Goal: Task Accomplishment & Management: Use online tool/utility

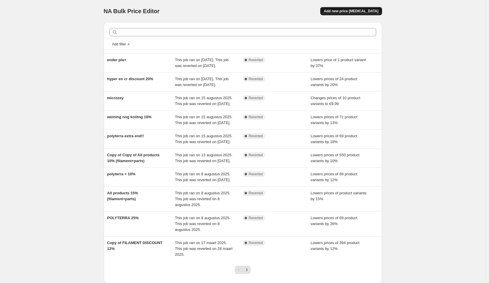
click at [362, 11] on span "Add new price [MEDICAL_DATA]" at bounding box center [351, 11] width 54 height 5
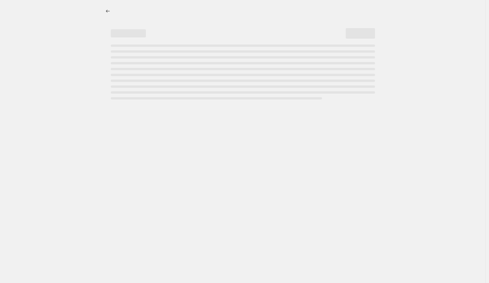
select select "percentage"
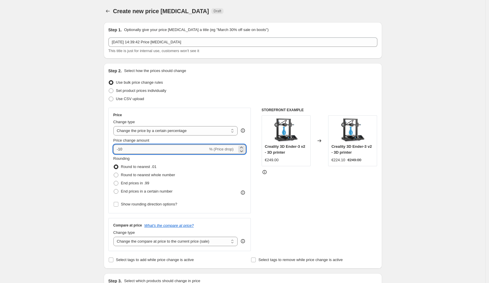
click at [138, 151] on input "-10" at bounding box center [160, 149] width 95 height 9
click at [326, 205] on div "STOREFRONT EXAMPLE Creality 3D Ender-3 v2 - 3D printer €249.00 Changed to Creal…" at bounding box center [320, 180] width 116 height 144
click at [135, 148] on input "10" at bounding box center [157, 149] width 88 height 9
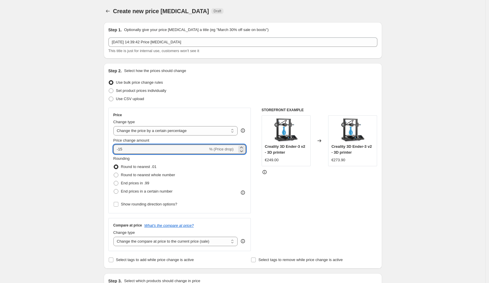
type input "-15"
click at [300, 197] on div "STOREFRONT EXAMPLE Creality 3D Ender-3 v2 - 3D printer €249.00 Changed to Creal…" at bounding box center [320, 180] width 116 height 144
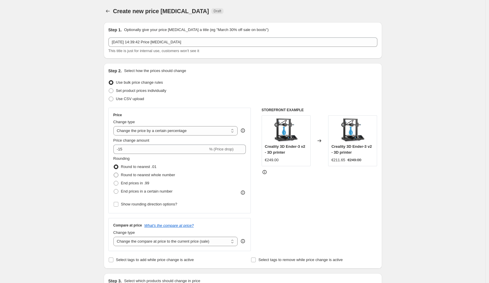
click at [137, 175] on span "Round to nearest whole number" at bounding box center [148, 175] width 54 height 4
click at [114, 173] on input "Round to nearest whole number" at bounding box center [114, 173] width 0 height 0
radio input "true"
click at [129, 187] on label "End prices in .99" at bounding box center [131, 183] width 36 height 8
click at [114, 181] on input "End prices in .99" at bounding box center [114, 181] width 0 height 0
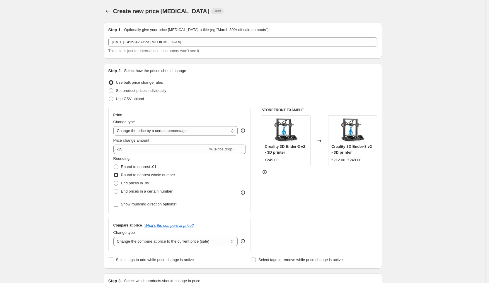
radio input "true"
click at [153, 242] on select "Change the compare at price to the current price (sale) Change the compare at p…" at bounding box center [175, 241] width 125 height 9
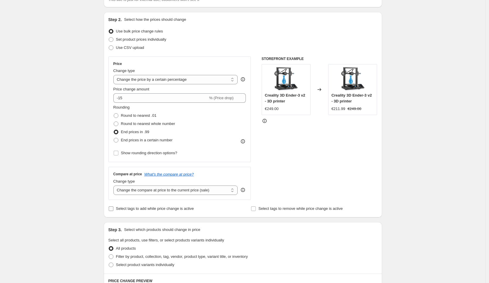
scroll to position [52, 0]
click at [145, 210] on span "Select tags to add while price change is active" at bounding box center [155, 208] width 78 height 4
click at [113, 210] on input "Select tags to add while price change is active" at bounding box center [111, 208] width 5 height 5
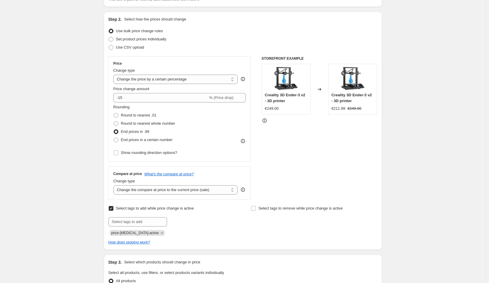
click at [143, 210] on span "Select tags to add while price change is active" at bounding box center [155, 208] width 78 height 4
click at [113, 210] on input "Select tags to add while price change is active" at bounding box center [111, 208] width 5 height 5
checkbox input "false"
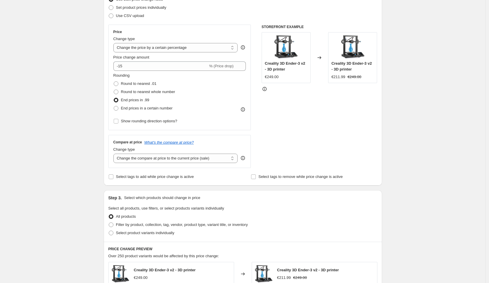
scroll to position [102, 0]
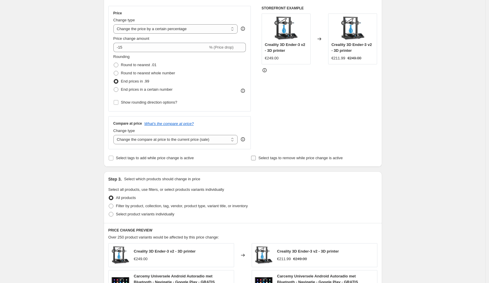
click at [274, 159] on span "Select tags to remove while price change is active" at bounding box center [300, 158] width 84 height 4
click at [256, 159] on input "Select tags to remove while price change is active" at bounding box center [253, 158] width 5 height 5
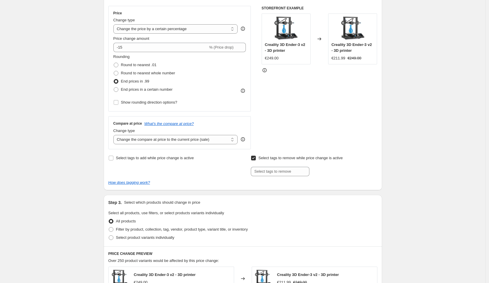
click at [274, 158] on span "Select tags to remove while price change is active" at bounding box center [300, 158] width 84 height 4
click at [256, 158] on input "Select tags to remove while price change is active" at bounding box center [253, 158] width 5 height 5
checkbox input "false"
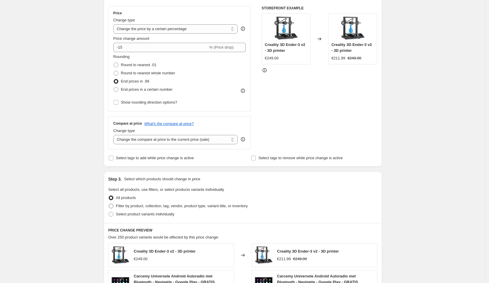
click at [127, 207] on span "Filter by product, collection, tag, vendor, product type, variant title, or inv…" at bounding box center [182, 206] width 132 height 4
click at [109, 204] on input "Filter by product, collection, tag, vendor, product type, variant title, or inv…" at bounding box center [109, 204] width 0 height 0
radio input "true"
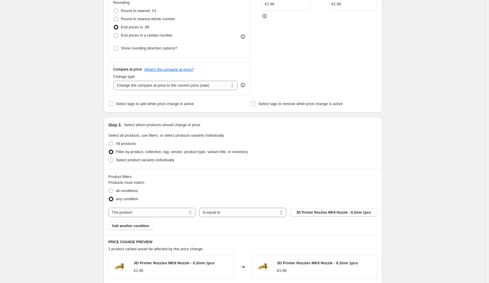
scroll to position [161, 0]
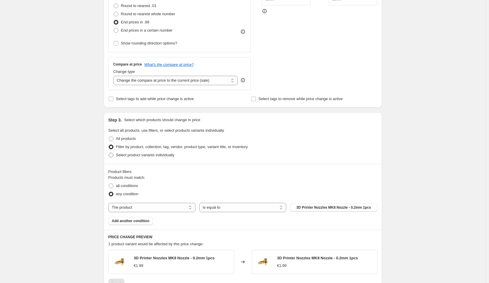
click at [131, 156] on span "Select product variants individually" at bounding box center [145, 155] width 58 height 4
click at [109, 153] on input "Select product variants individually" at bounding box center [109, 153] width 0 height 0
radio input "true"
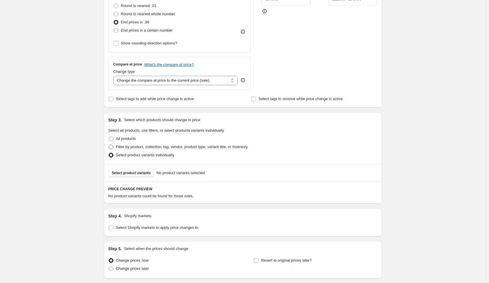
click at [134, 150] on label "Filter by product, collection, tag, vendor, product type, variant title, or inv…" at bounding box center [177, 147] width 139 height 8
click at [109, 145] on input "Filter by product, collection, tag, vendor, product type, variant title, or inv…" at bounding box center [109, 145] width 0 height 0
radio input "true"
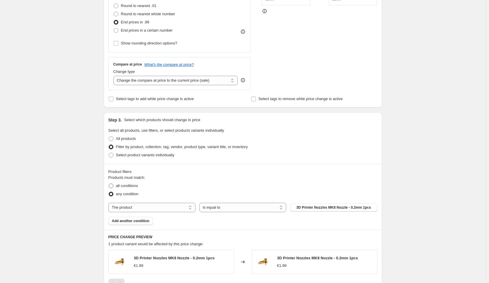
click at [130, 186] on span "all conditions" at bounding box center [127, 186] width 22 height 4
click at [109, 184] on input "all conditions" at bounding box center [109, 184] width 0 height 0
radio input "true"
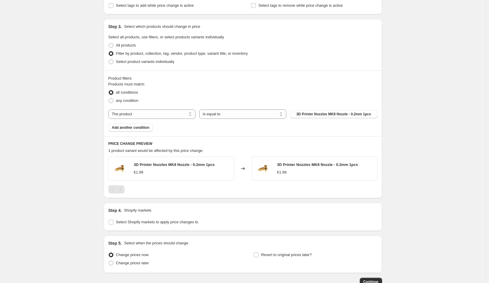
scroll to position [293, 0]
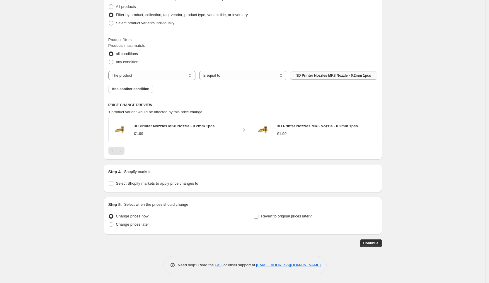
click at [312, 76] on span "3D Printer Nozzles MK8 Nozzle - 0.2mm 1pcs" at bounding box center [333, 75] width 75 height 5
click at [321, 78] on button "3D Printer Nozzles MK8 Nozzle - 0.2mm 1pcs" at bounding box center [333, 75] width 87 height 8
click at [121, 88] on span "Add another condition" at bounding box center [130, 89] width 37 height 5
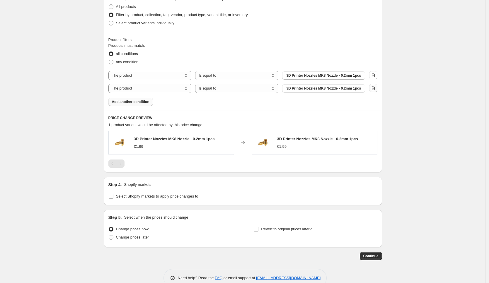
click at [376, 91] on icon "button" at bounding box center [373, 88] width 6 height 6
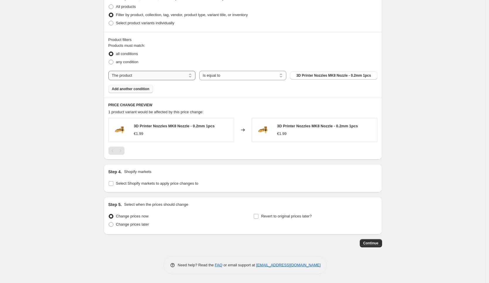
click at [171, 75] on select "The product The product's collection The product's tag The product's vendor The…" at bounding box center [151, 75] width 87 height 9
select select "collection"
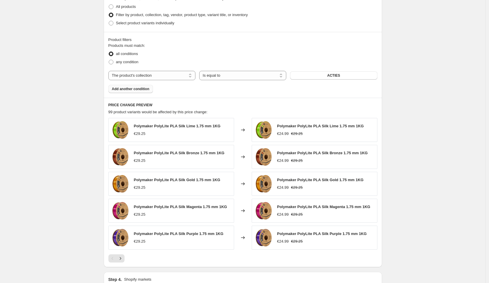
click at [336, 75] on span "ACTIES" at bounding box center [333, 75] width 13 height 5
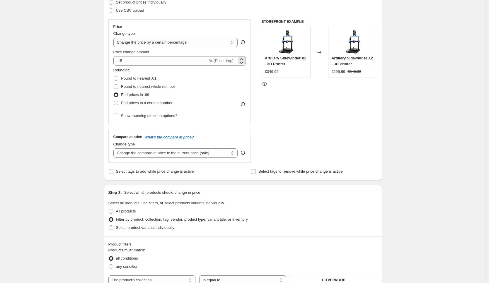
scroll to position [59, 0]
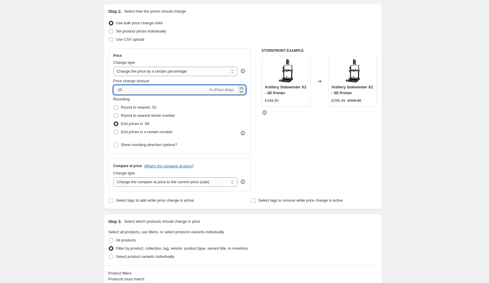
click at [144, 88] on input "-15" at bounding box center [160, 89] width 95 height 9
type input "-1"
click at [420, 139] on div "Create new price [MEDICAL_DATA]. This page is ready Create new price [MEDICAL_D…" at bounding box center [242, 284] width 485 height 686
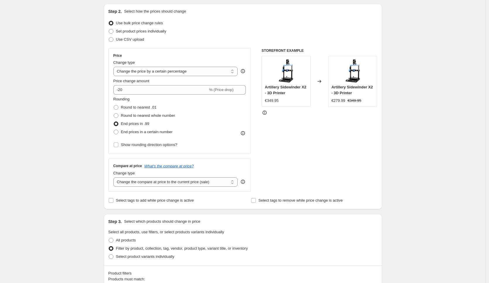
scroll to position [403, 0]
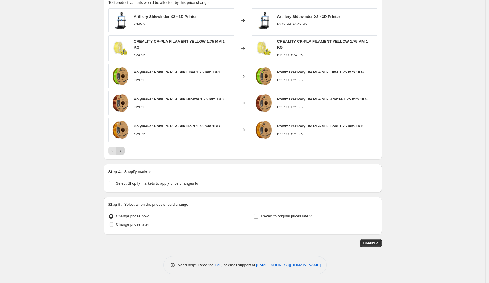
click at [122, 153] on icon "Next" at bounding box center [120, 151] width 6 height 6
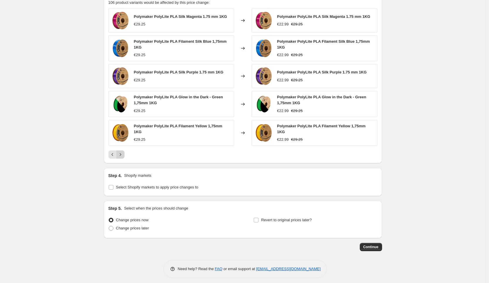
click at [122, 153] on icon "Next" at bounding box center [120, 155] width 6 height 6
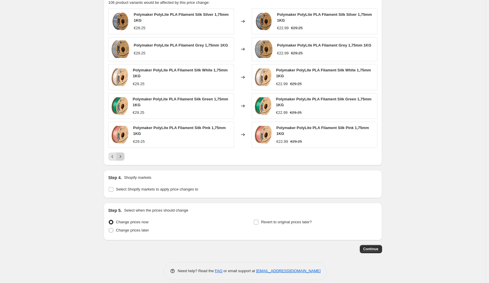
click at [122, 153] on button "Next" at bounding box center [120, 157] width 8 height 8
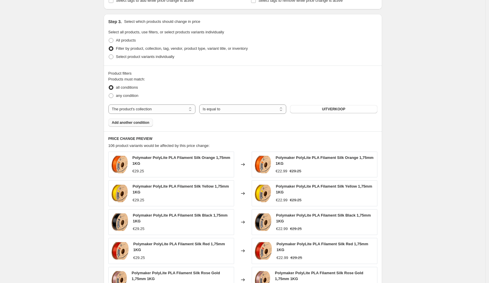
scroll to position [10, 0]
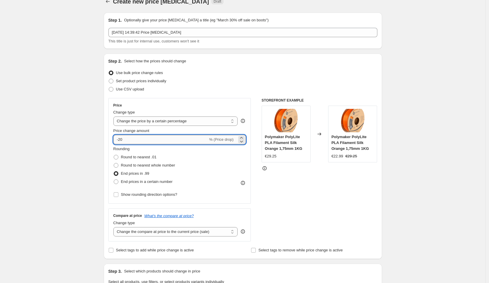
click at [142, 137] on input "-20" at bounding box center [160, 139] width 95 height 9
type input "-25"
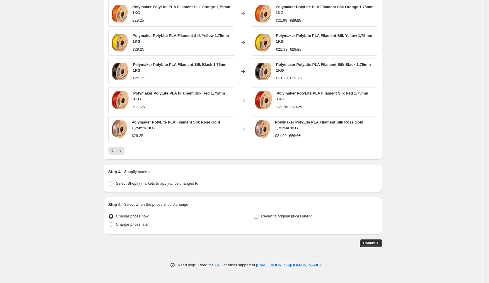
scroll to position [0, 0]
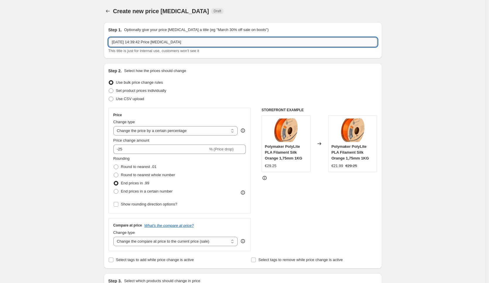
click at [161, 40] on input "[DATE] 14:39:42 Price [MEDICAL_DATA]" at bounding box center [242, 41] width 269 height 9
paste input "uitverkoop"
type input "uitverkoop 25%"
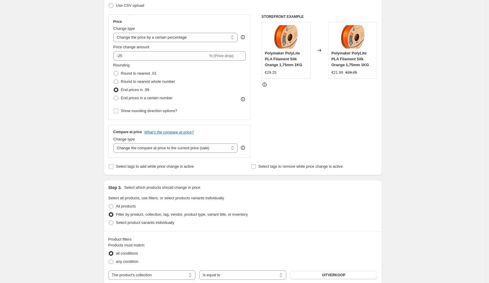
scroll to position [410, 0]
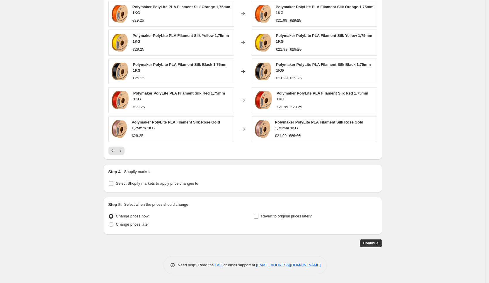
click at [147, 185] on span "Select Shopify markets to apply price changes to" at bounding box center [157, 183] width 82 height 4
click at [113, 185] on input "Select Shopify markets to apply price changes to" at bounding box center [111, 183] width 5 height 5
checkbox input "true"
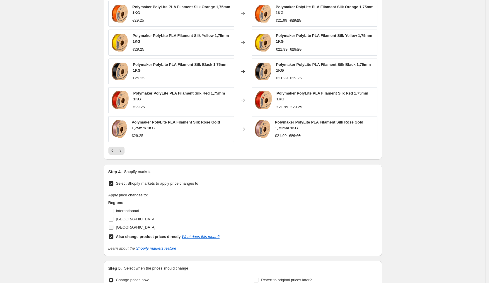
click at [125, 226] on span "[GEOGRAPHIC_DATA]" at bounding box center [136, 227] width 40 height 4
click at [113, 226] on input "[GEOGRAPHIC_DATA]" at bounding box center [111, 227] width 5 height 5
checkbox input "true"
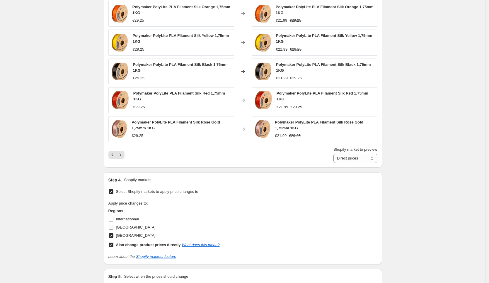
click at [128, 228] on span "[GEOGRAPHIC_DATA]" at bounding box center [136, 227] width 40 height 4
click at [113, 228] on input "[GEOGRAPHIC_DATA]" at bounding box center [111, 227] width 5 height 5
checkbox input "true"
click at [129, 219] on span "Internationaal" at bounding box center [127, 219] width 23 height 4
click at [113, 219] on input "Internationaal" at bounding box center [111, 219] width 5 height 5
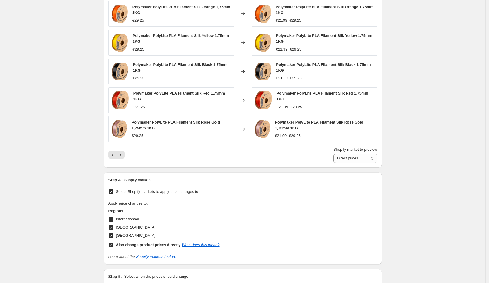
checkbox input "true"
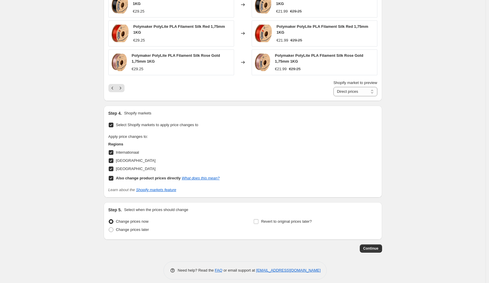
scroll to position [482, 0]
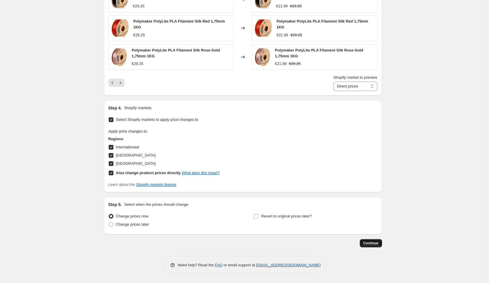
click at [376, 241] on button "Continue" at bounding box center [371, 243] width 22 height 8
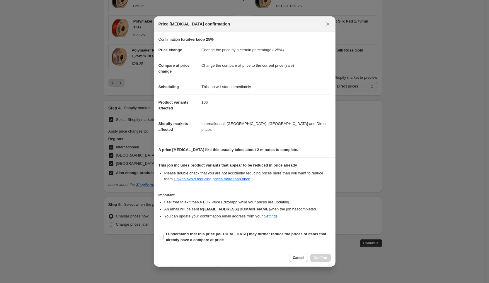
click at [191, 235] on b "I understand that this price [MEDICAL_DATA] may further reduce the prices of it…" at bounding box center [246, 237] width 160 height 10
click at [163, 235] on input "I understand that this price [MEDICAL_DATA] may further reduce the prices of it…" at bounding box center [161, 237] width 5 height 5
checkbox input "true"
click at [319, 259] on span "Confirm" at bounding box center [320, 258] width 13 height 5
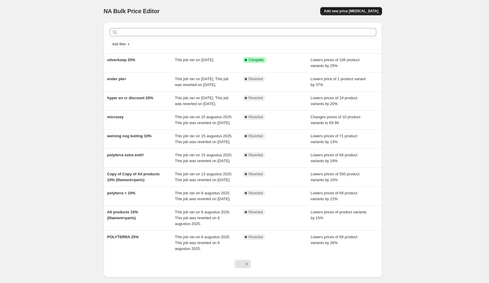
click at [354, 10] on span "Add new price [MEDICAL_DATA]" at bounding box center [351, 11] width 54 height 5
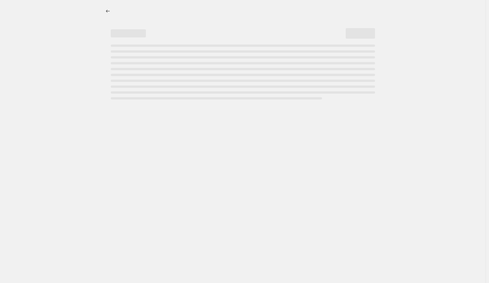
select select "percentage"
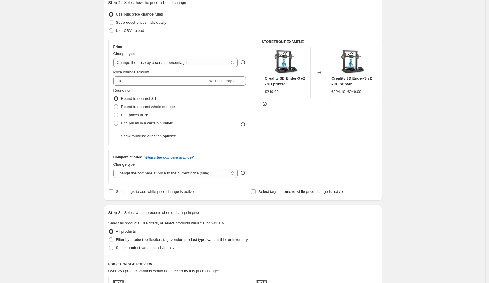
scroll to position [69, 0]
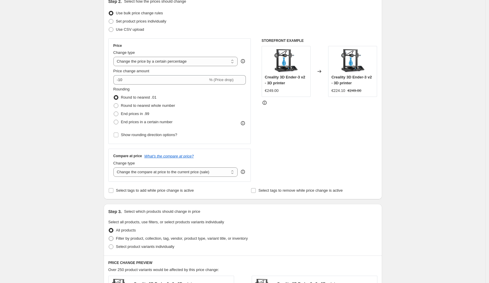
click at [138, 241] on span "Filter by product, collection, tag, vendor, product type, variant title, or inv…" at bounding box center [182, 238] width 132 height 4
click at [109, 237] on input "Filter by product, collection, tag, vendor, product type, variant title, or inv…" at bounding box center [109, 236] width 0 height 0
radio input "true"
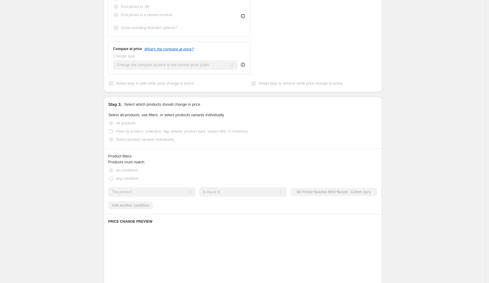
scroll to position [201, 0]
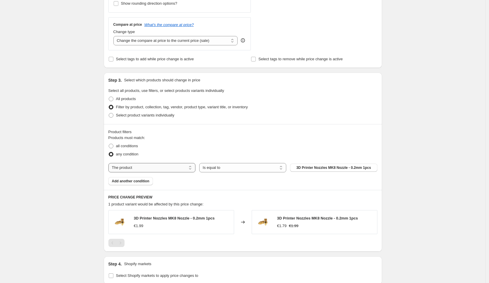
click at [156, 167] on select "The product The product's collection The product's tag The product's vendor The…" at bounding box center [151, 167] width 87 height 9
select select "collection"
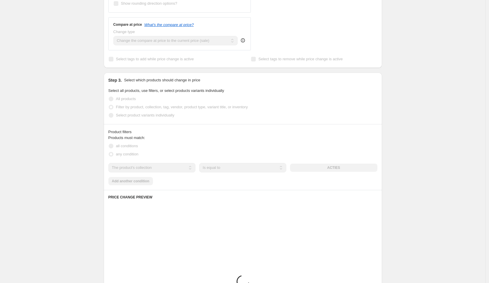
click at [328, 170] on div "The product The product's collection The product's tag The product's vendor The…" at bounding box center [242, 167] width 269 height 9
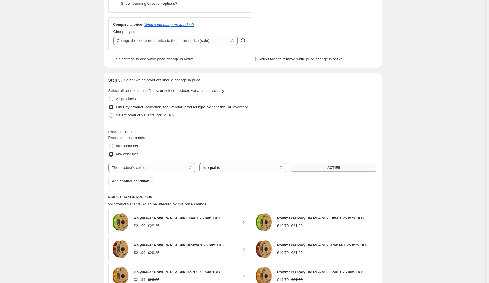
click at [330, 169] on span "ACTIES" at bounding box center [333, 168] width 13 height 5
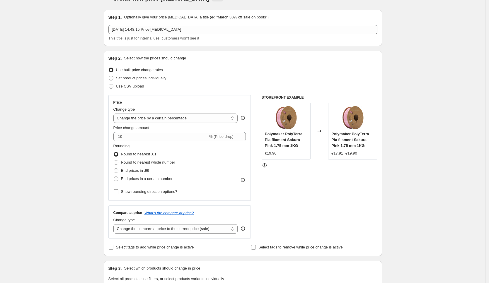
scroll to position [0, 0]
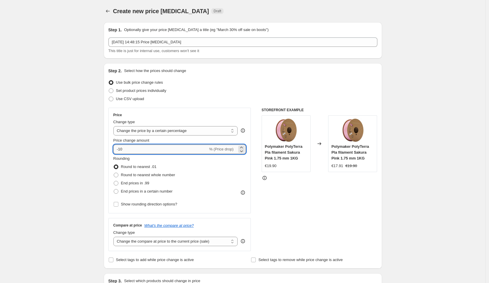
click at [135, 151] on input "-10" at bounding box center [160, 149] width 95 height 9
type input "-1"
click at [286, 85] on div "Use bulk price change rules" at bounding box center [242, 83] width 269 height 8
click at [168, 149] on input "-20" at bounding box center [160, 149] width 95 height 9
type input "-2"
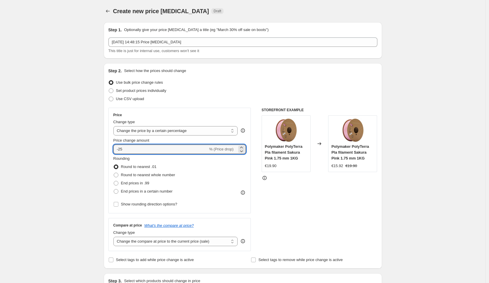
click at [270, 83] on div "Use bulk price change rules" at bounding box center [242, 83] width 269 height 8
click at [158, 148] on input "-25" at bounding box center [160, 149] width 95 height 9
click at [280, 85] on div "Use bulk price change rules" at bounding box center [242, 83] width 269 height 8
click at [155, 150] on input "-26" at bounding box center [160, 149] width 95 height 9
click at [265, 81] on div "Use bulk price change rules" at bounding box center [242, 83] width 269 height 8
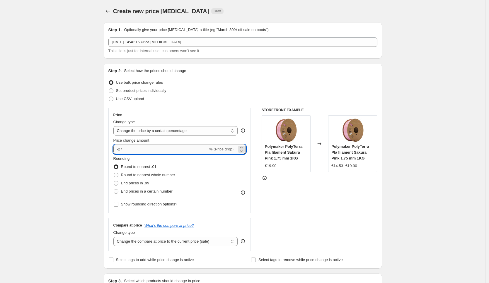
click at [164, 148] on input "-27" at bounding box center [160, 149] width 95 height 9
click at [378, 65] on div "Step 2. Select how the prices should change Use bulk price change rules Set pro…" at bounding box center [243, 166] width 278 height 206
click at [156, 145] on input "-26" at bounding box center [160, 149] width 95 height 9
click at [158, 146] on input "-26" at bounding box center [160, 149] width 95 height 9
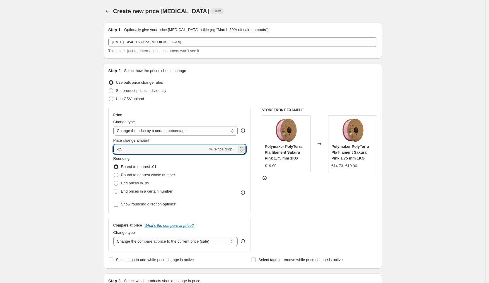
click at [295, 86] on div "Use bulk price change rules" at bounding box center [242, 83] width 269 height 8
click at [171, 149] on input "-25" at bounding box center [160, 149] width 95 height 9
type input "-26"
click at [239, 96] on div "Use CSV upload" at bounding box center [242, 99] width 269 height 8
click at [131, 177] on span "Round to nearest whole number" at bounding box center [148, 175] width 54 height 4
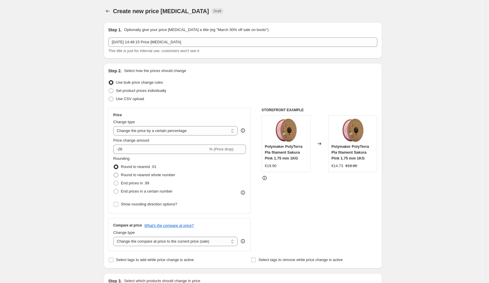
click at [114, 173] on input "Round to nearest whole number" at bounding box center [114, 173] width 0 height 0
radio input "true"
click at [129, 166] on span "Round to nearest .01" at bounding box center [138, 167] width 35 height 4
click at [114, 165] on input "Round to nearest .01" at bounding box center [114, 165] width 0 height 0
radio input "true"
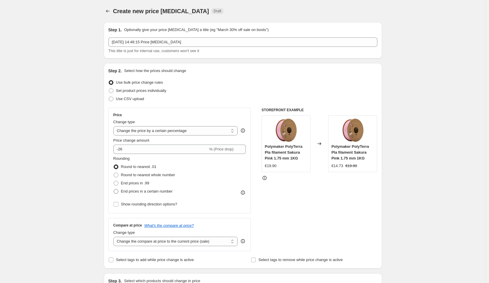
click at [137, 193] on span "End prices in a certain number" at bounding box center [147, 191] width 52 height 4
click at [114, 190] on input "End prices in a certain number" at bounding box center [114, 189] width 0 height 0
radio input "true"
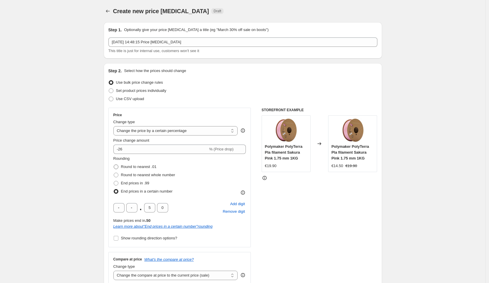
click at [145, 166] on span "Round to nearest .01" at bounding box center [138, 167] width 35 height 4
click at [114, 165] on input "Round to nearest .01" at bounding box center [114, 165] width 0 height 0
radio input "true"
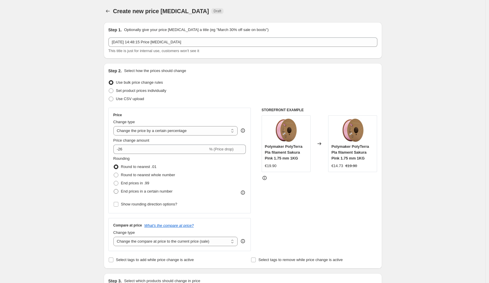
click at [149, 193] on span "End prices in a certain number" at bounding box center [147, 191] width 52 height 4
click at [114, 190] on input "End prices in a certain number" at bounding box center [114, 189] width 0 height 0
radio input "true"
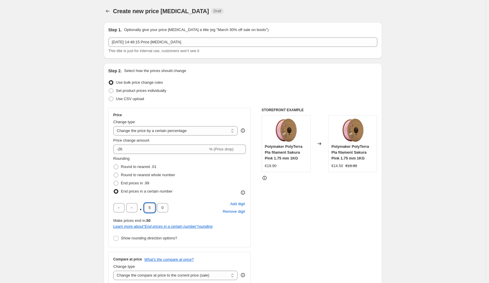
click at [154, 210] on input "5" at bounding box center [149, 207] width 11 height 9
type input "7"
type input "5"
click at [325, 207] on div "STOREFRONT EXAMPLE Polymaker PolyTerra Pla filament Sakura Pink 1.75 mm 1KG €19…" at bounding box center [320, 197] width 116 height 178
click at [328, 215] on div "STOREFRONT EXAMPLE Polymaker PolyTerra Pla filament Sakura Pink 1.75 mm 1KG €19…" at bounding box center [320, 197] width 116 height 178
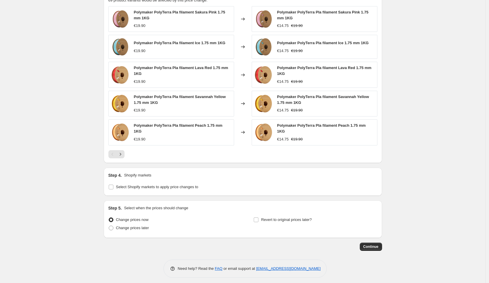
scroll to position [443, 0]
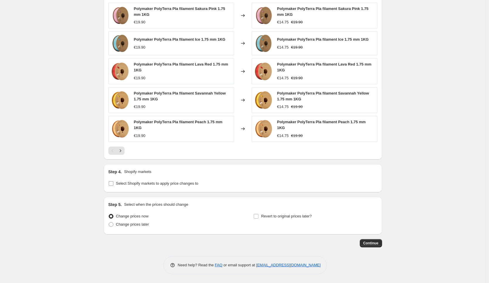
click at [156, 186] on span "Select Shopify markets to apply price changes to" at bounding box center [157, 184] width 82 height 6
click at [113, 186] on input "Select Shopify markets to apply price changes to" at bounding box center [111, 183] width 5 height 5
checkbox input "true"
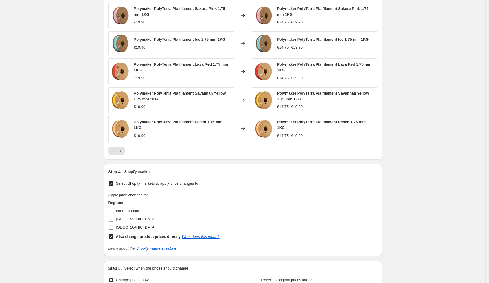
click at [129, 225] on span "[GEOGRAPHIC_DATA]" at bounding box center [136, 227] width 40 height 4
click at [113, 225] on input "[GEOGRAPHIC_DATA]" at bounding box center [111, 227] width 5 height 5
checkbox input "true"
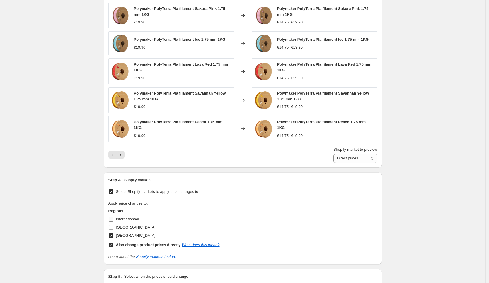
click at [129, 216] on label "Internationaal" at bounding box center [123, 219] width 31 height 8
click at [113, 217] on input "Internationaal" at bounding box center [111, 219] width 5 height 5
checkbox input "true"
click at [126, 225] on span "[GEOGRAPHIC_DATA]" at bounding box center [136, 227] width 40 height 4
click at [113, 225] on input "[GEOGRAPHIC_DATA]" at bounding box center [111, 227] width 5 height 5
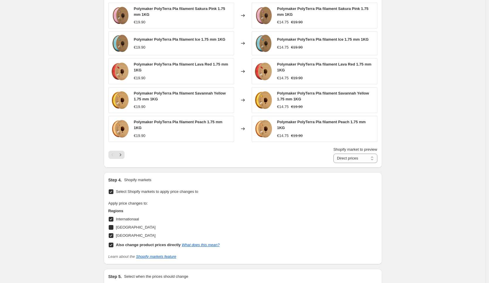
checkbox input "true"
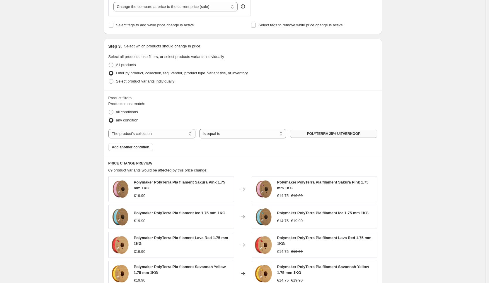
scroll to position [0, 0]
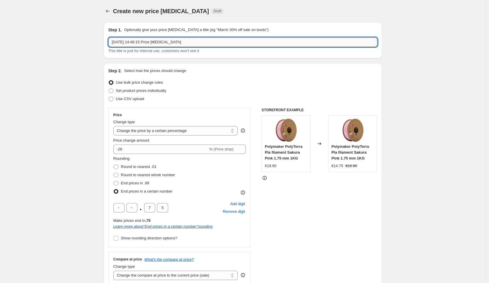
click at [172, 38] on input "12 sep 2025, 14:48:15 Price change job" at bounding box center [242, 41] width 269 height 9
click at [174, 40] on input "12 sep 2025, 14:48:15 Price change job" at bounding box center [242, 41] width 269 height 9
type input "POLYTERRA 26%"
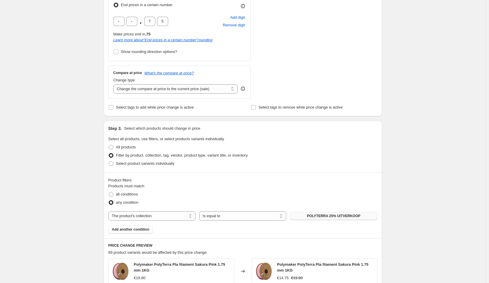
scroll to position [515, 0]
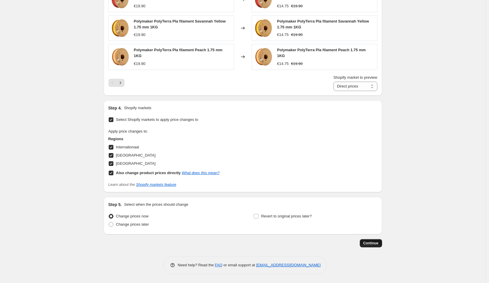
click at [373, 243] on span "Continue" at bounding box center [370, 243] width 15 height 5
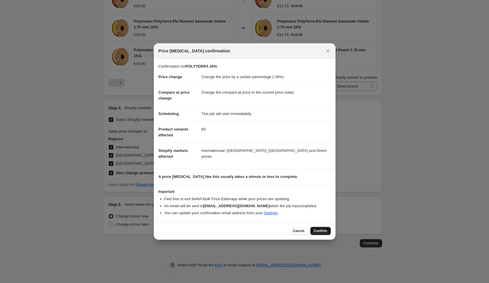
click at [323, 231] on span "Confirm" at bounding box center [320, 231] width 13 height 5
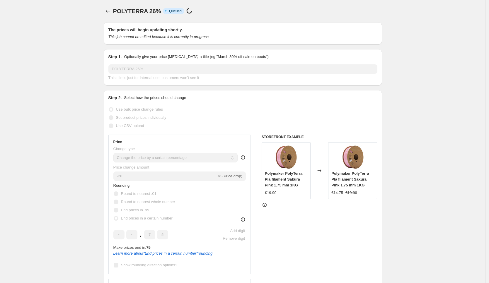
scroll to position [515, 0]
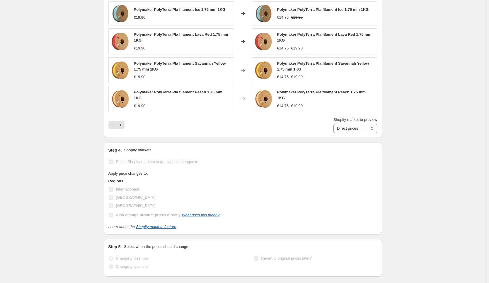
select select "percentage"
select select "collection"
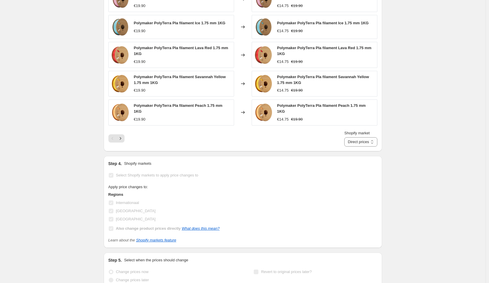
scroll to position [0, 0]
